Goal: Task Accomplishment & Management: Use online tool/utility

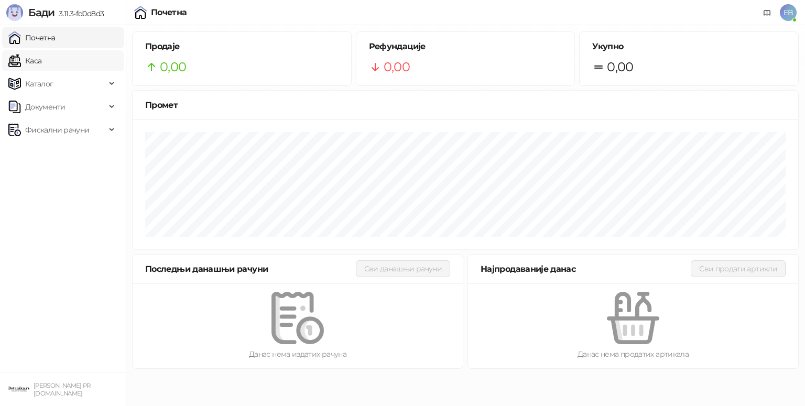
click at [41, 59] on link "Каса" at bounding box center [24, 60] width 33 height 21
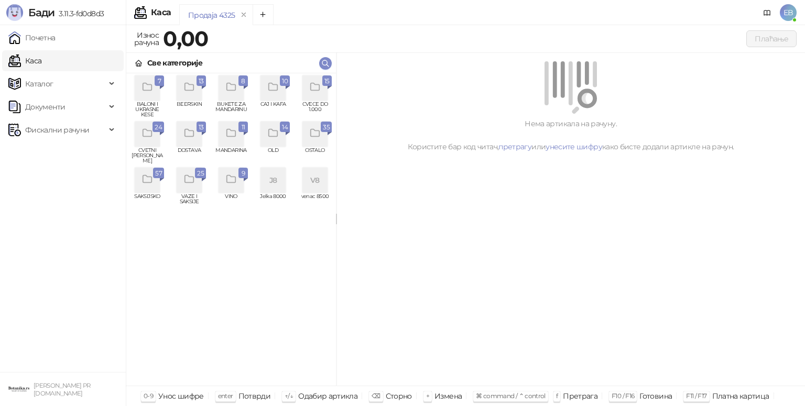
click at [153, 133] on div "grid" at bounding box center [147, 134] width 25 height 25
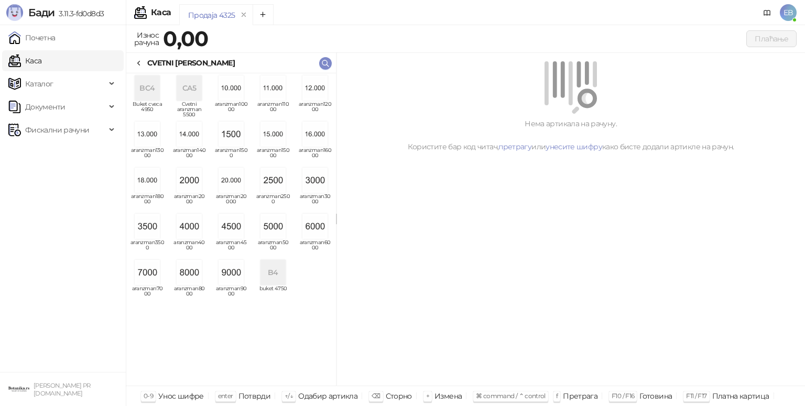
click at [314, 229] on img "grid" at bounding box center [314, 226] width 25 height 25
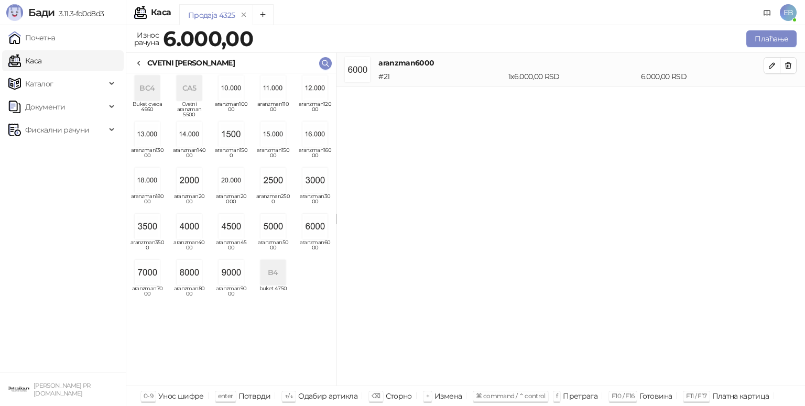
click at [147, 60] on div "CVETNI [PERSON_NAME]" at bounding box center [190, 63] width 87 height 12
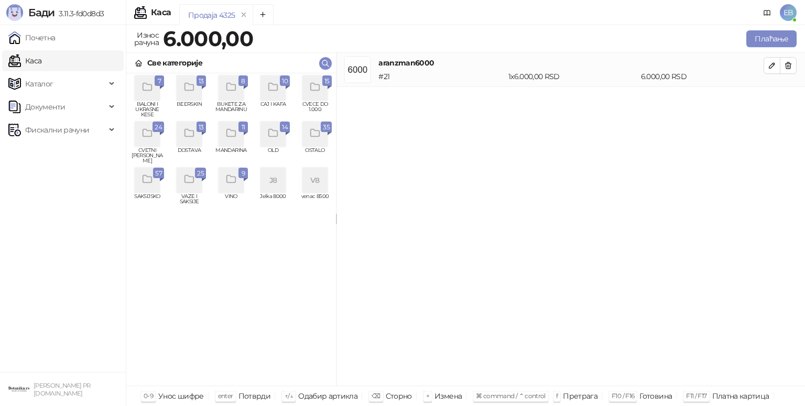
click at [319, 86] on icon "grid" at bounding box center [315, 87] width 12 height 12
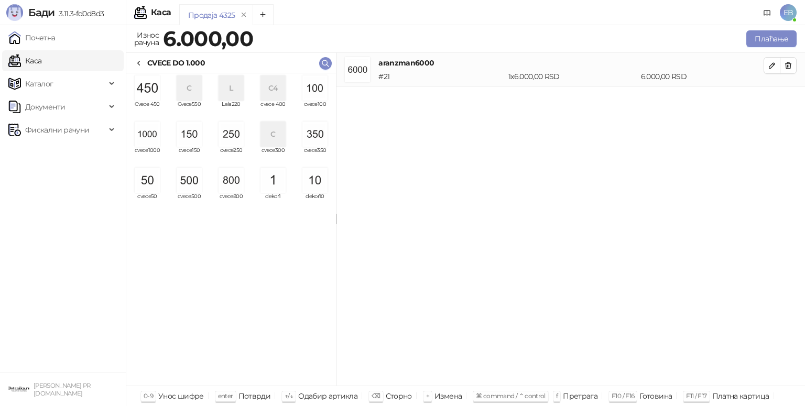
click at [191, 174] on img "grid" at bounding box center [189, 180] width 25 height 25
click at [147, 181] on img "grid" at bounding box center [147, 180] width 25 height 25
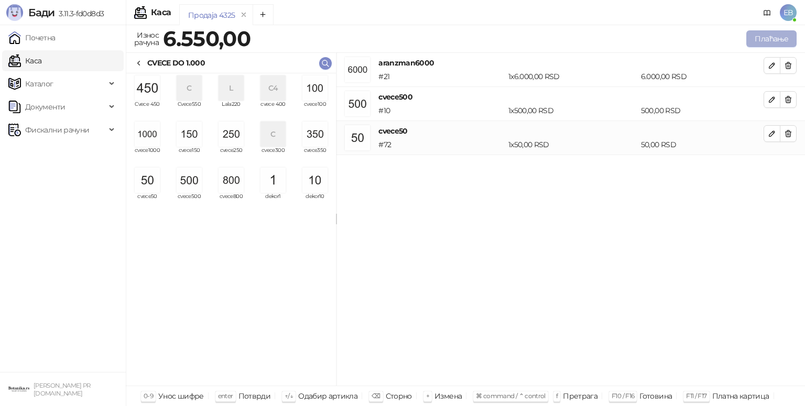
click at [767, 37] on button "Плаћање" at bounding box center [771, 38] width 50 height 17
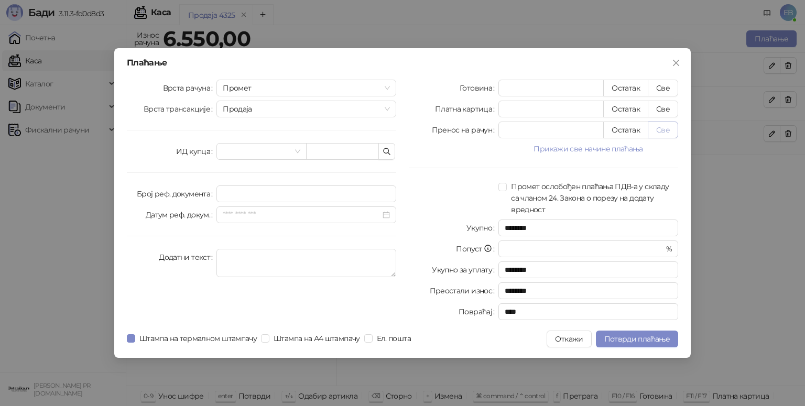
click at [670, 134] on button "Све" at bounding box center [663, 130] width 30 height 17
type input "****"
click at [231, 334] on span "Штампа на термалном штампачу" at bounding box center [198, 339] width 126 height 12
click at [639, 337] on span "Потврди плаћање" at bounding box center [636, 338] width 65 height 9
